Goal: Task Accomplishment & Management: Use online tool/utility

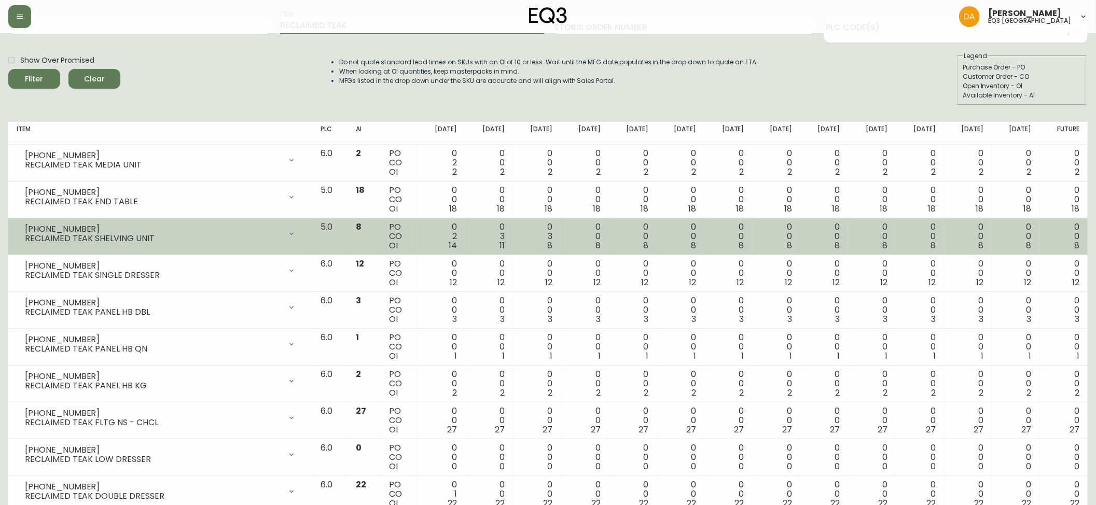
scroll to position [92, 0]
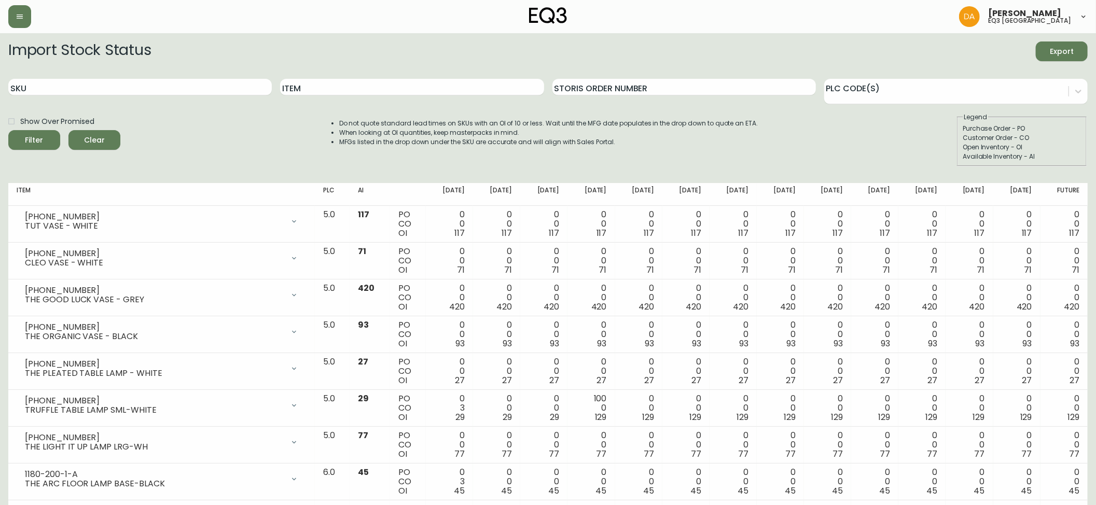
click at [346, 97] on div "Item" at bounding box center [411, 88] width 263 height 34
click at [347, 91] on input "Item" at bounding box center [411, 87] width 263 height 17
type input "teak"
click at [8, 130] on button "Filter" at bounding box center [34, 140] width 52 height 20
